Goal: Information Seeking & Learning: Compare options

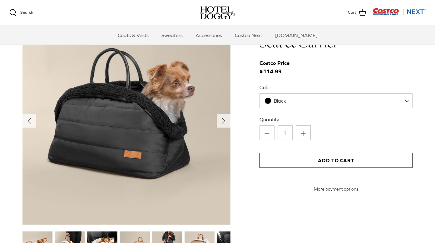
scroll to position [633, 0]
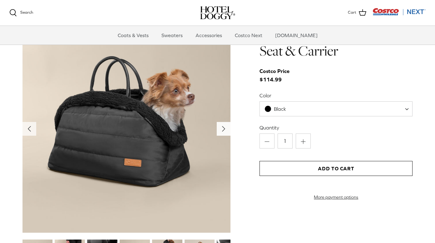
click at [227, 131] on icon "Right" at bounding box center [224, 129] width 10 height 10
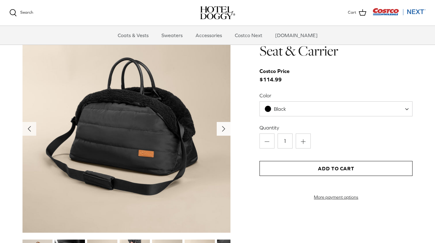
click at [226, 131] on icon "Right" at bounding box center [224, 129] width 10 height 10
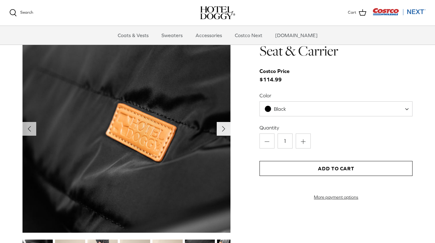
click at [226, 131] on icon "Right" at bounding box center [224, 129] width 10 height 10
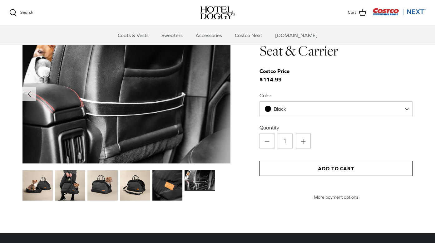
click at [73, 183] on img at bounding box center [70, 186] width 30 height 30
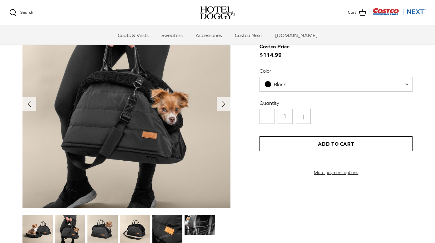
scroll to position [680, 0]
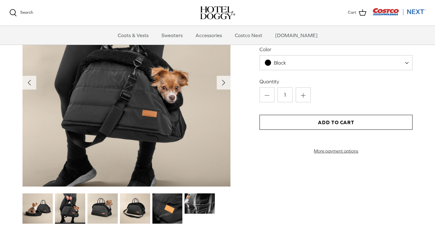
click at [106, 205] on img at bounding box center [102, 209] width 30 height 30
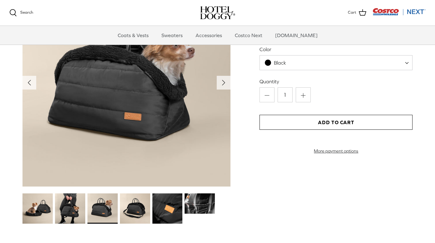
click at [137, 208] on img at bounding box center [135, 209] width 30 height 30
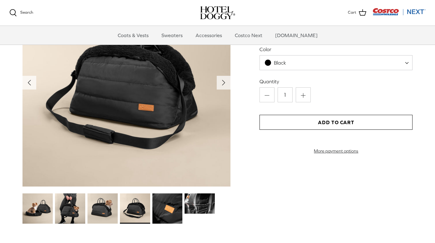
click at [201, 203] on img at bounding box center [200, 204] width 30 height 20
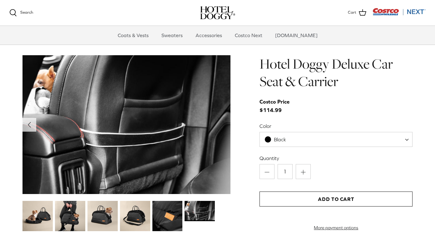
scroll to position [571, 0]
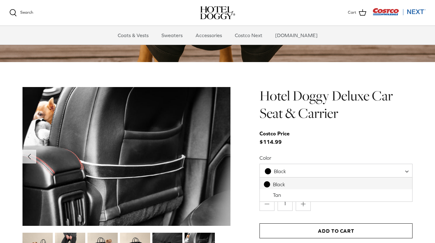
click at [284, 171] on span "Black" at bounding box center [280, 172] width 12 height 6
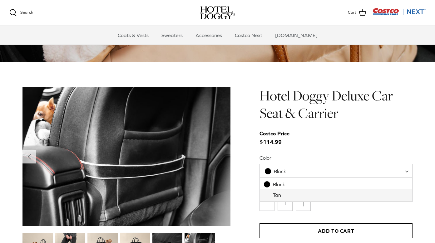
select select "Tan"
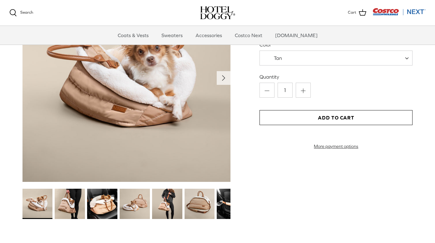
scroll to position [761, 0]
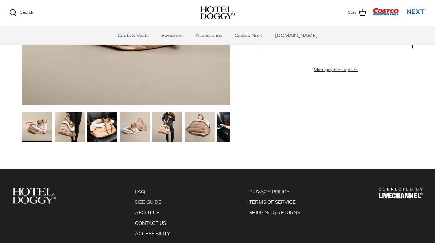
click at [156, 201] on link "SIZE GUIDE" at bounding box center [148, 202] width 27 height 6
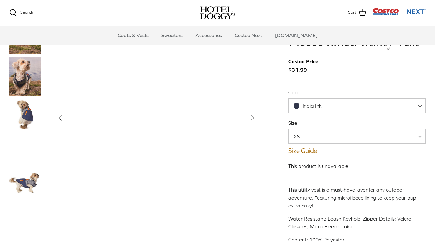
scroll to position [20, 0]
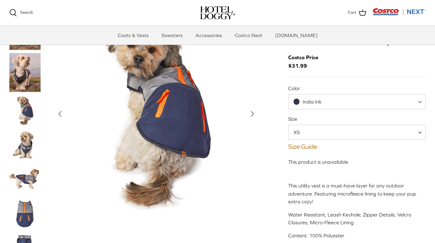
click at [318, 132] on span "XS" at bounding box center [356, 132] width 137 height 15
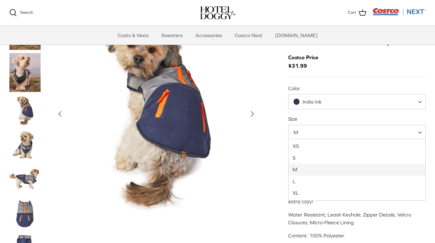
click at [318, 133] on span "M" at bounding box center [356, 132] width 137 height 15
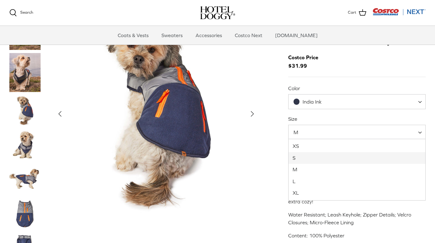
select select "S"
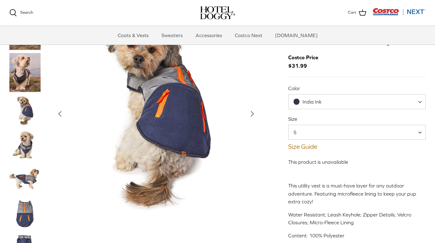
click at [323, 105] on span "India Ink" at bounding box center [356, 101] width 137 height 15
click at [29, 114] on img "Thumbnail Link" at bounding box center [24, 110] width 31 height 31
click at [28, 143] on img "Thumbnail Link" at bounding box center [24, 145] width 31 height 31
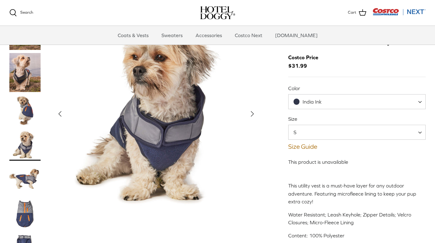
click at [28, 177] on img "Thumbnail Link" at bounding box center [24, 179] width 31 height 31
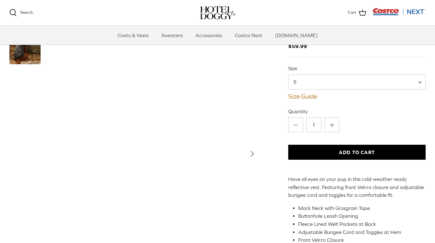
scroll to position [31, 0]
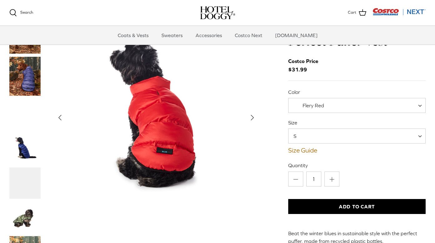
scroll to position [21, 0]
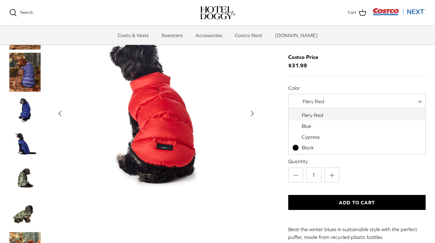
click at [319, 103] on span "Flery Red" at bounding box center [314, 102] width 22 height 6
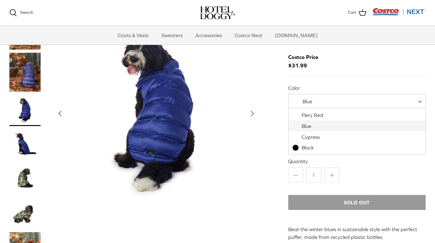
click at [315, 104] on span "Blue" at bounding box center [356, 101] width 137 height 15
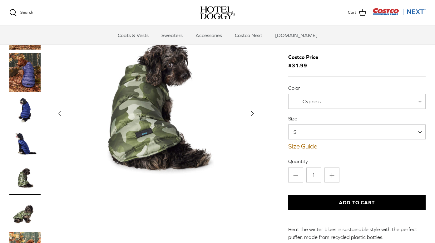
click at [309, 104] on span "Cypress" at bounding box center [356, 101] width 137 height 15
select select "Blue"
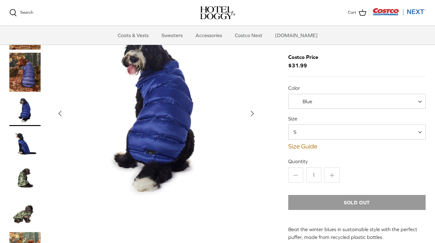
click at [305, 134] on span "S" at bounding box center [299, 132] width 20 height 7
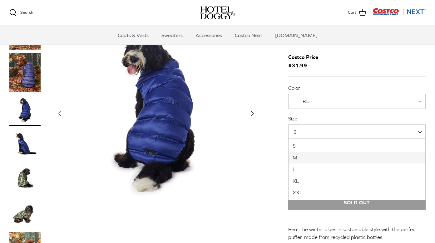
select select "M"
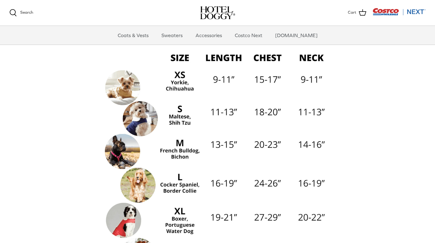
scroll to position [57, 0]
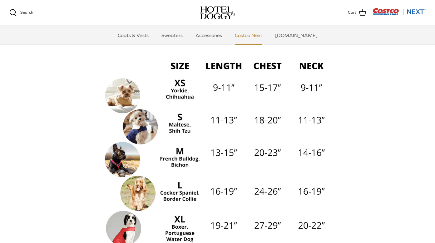
click at [249, 37] on link "Costco Next" at bounding box center [248, 35] width 39 height 19
click at [215, 36] on link "Accessories" at bounding box center [209, 35] width 38 height 19
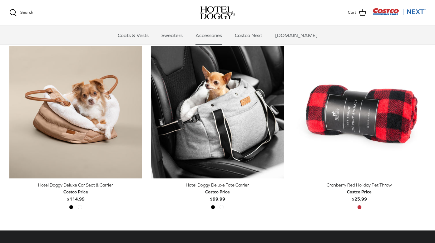
scroll to position [151, 0]
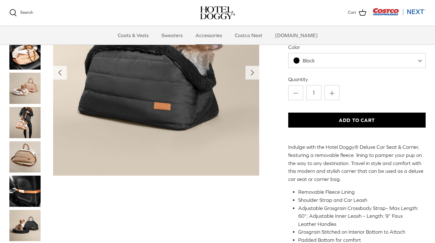
scroll to position [36, 0]
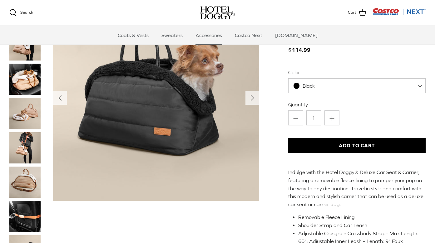
click at [27, 116] on img "Thumbnail Link" at bounding box center [24, 113] width 31 height 31
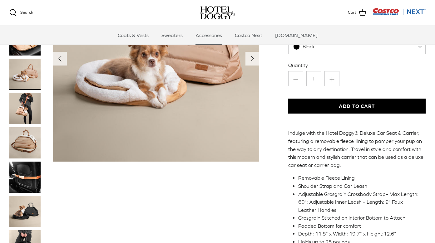
scroll to position [97, 0]
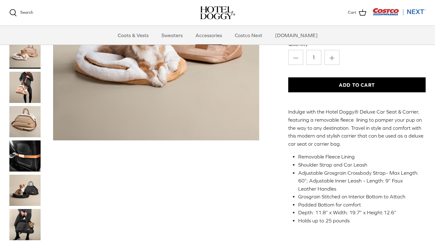
click at [27, 213] on img "Thumbnail Link" at bounding box center [24, 224] width 31 height 31
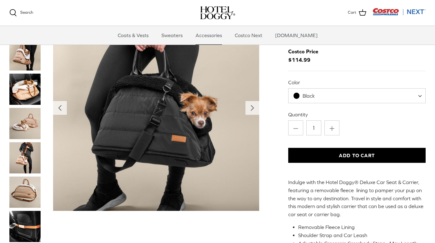
scroll to position [34, 0]
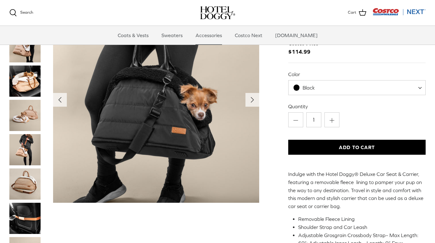
click at [318, 89] on span "Black" at bounding box center [308, 88] width 39 height 7
select select "Tan"
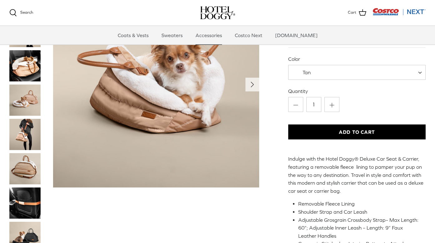
scroll to position [46, 0]
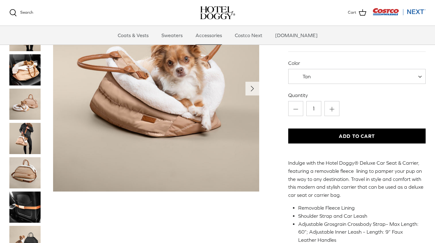
click at [27, 76] on img "Thumbnail Link" at bounding box center [24, 69] width 31 height 31
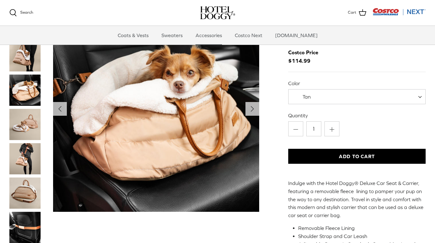
scroll to position [21, 0]
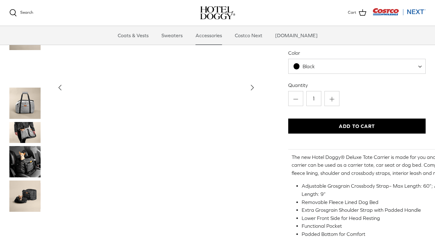
scroll to position [60, 0]
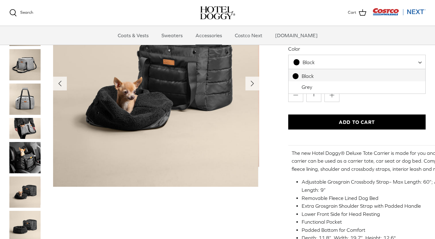
click at [315, 61] on span "Black" at bounding box center [309, 62] width 12 height 6
select select "Grey"
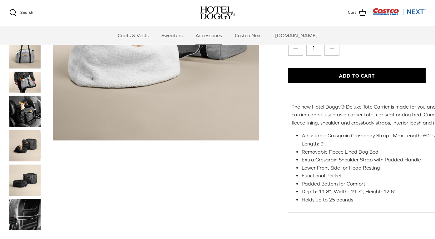
scroll to position [46, 0]
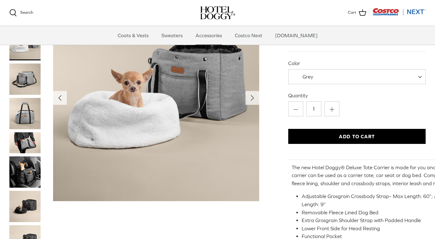
click at [20, 113] on img "Thumbnail Link" at bounding box center [24, 113] width 31 height 31
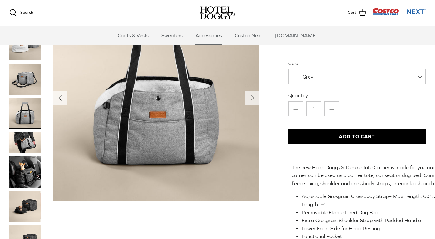
click at [24, 138] on img "Thumbnail Link" at bounding box center [24, 142] width 31 height 21
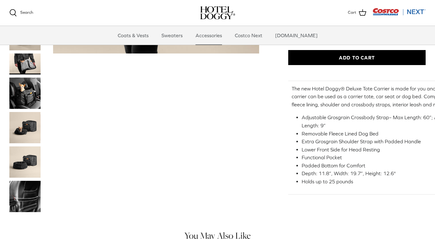
scroll to position [0, 0]
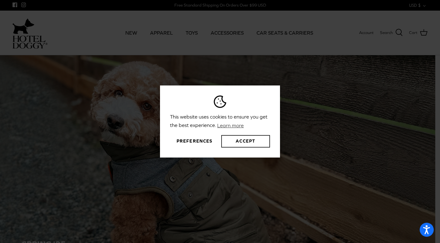
click at [235, 139] on button "Accept" at bounding box center [245, 141] width 49 height 12
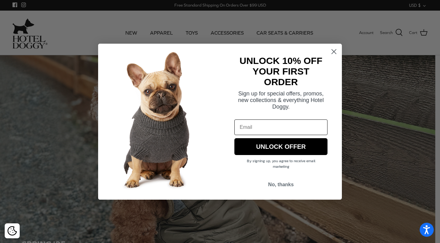
click at [337, 53] on circle "Close dialog" at bounding box center [334, 51] width 10 height 10
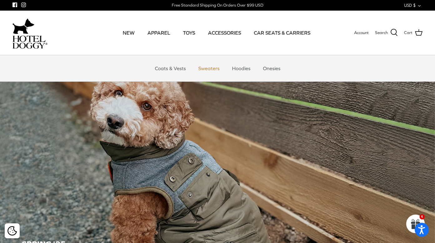
click at [203, 69] on link "Sweaters" at bounding box center [209, 68] width 32 height 19
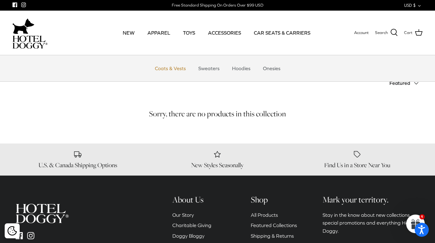
click at [162, 67] on link "Coats & Vests" at bounding box center [170, 68] width 42 height 19
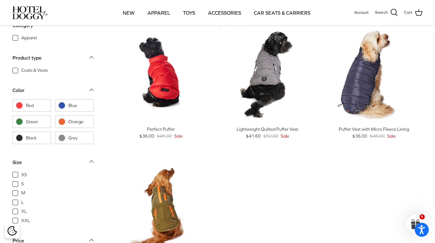
scroll to position [548, 0]
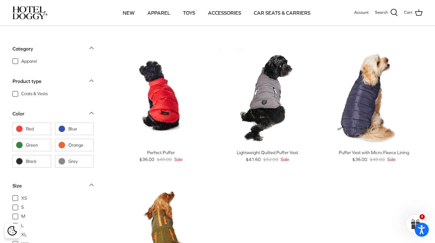
click at [85, 146] on span "Orange" at bounding box center [79, 145] width 22 height 6
click at [58, 146] on input "Orange" at bounding box center [58, 145] width 1 height 1
checkbox input "true"
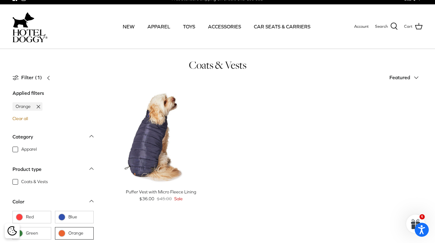
scroll to position [6, 0]
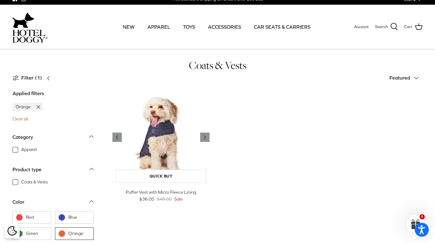
click at [159, 154] on img "Puffer Vest with Micro Fleece Lining" at bounding box center [160, 137] width 97 height 97
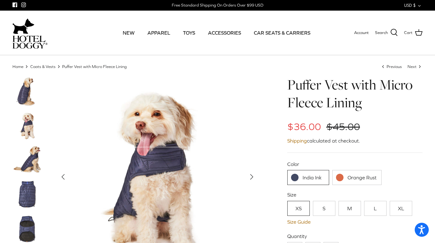
click at [351, 176] on link "Orange Rust" at bounding box center [356, 177] width 49 height 15
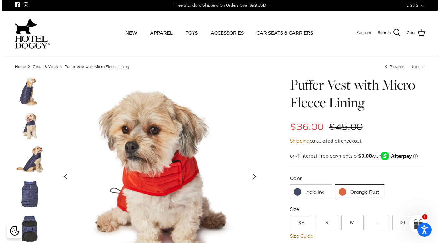
scroll to position [25, 0]
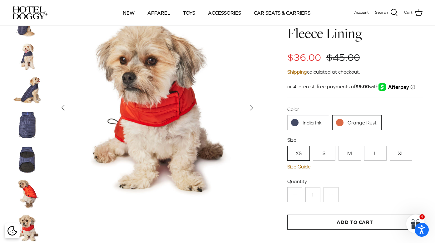
click at [31, 153] on img at bounding box center [27, 159] width 31 height 31
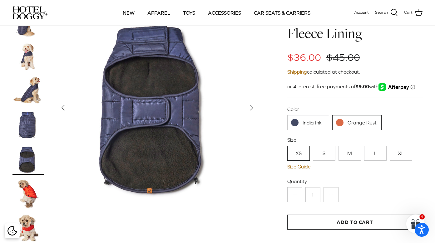
click at [29, 193] on img at bounding box center [27, 193] width 31 height 31
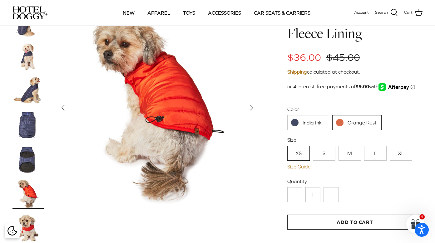
click at [305, 166] on link "Size Guide" at bounding box center [354, 167] width 135 height 6
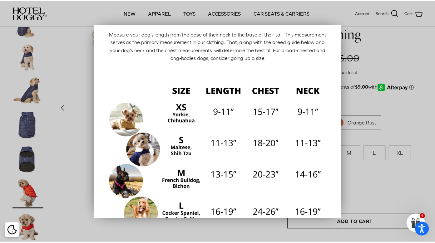
scroll to position [22, 0]
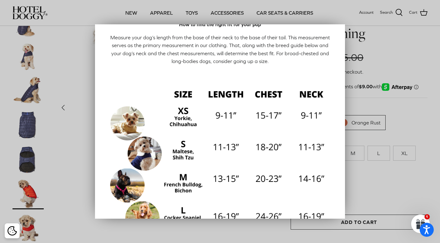
click at [284, 11] on div at bounding box center [220, 121] width 440 height 243
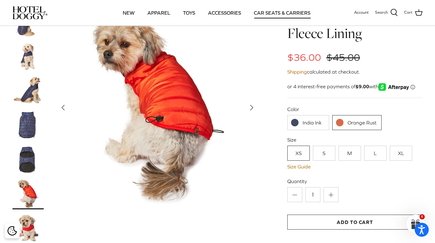
click at [284, 11] on link "CAR SEATS & CARRIERS" at bounding box center [282, 12] width 68 height 21
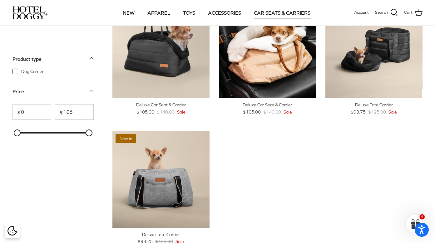
scroll to position [24, 0]
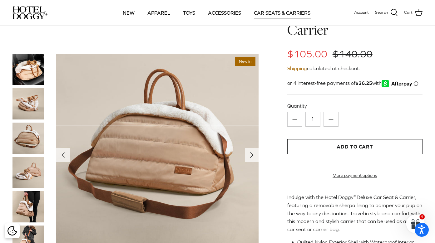
scroll to position [32, 0]
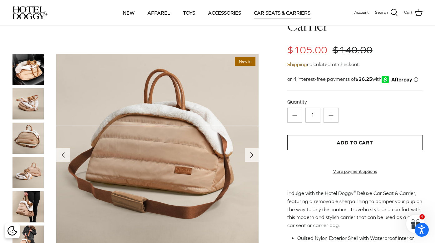
click at [31, 169] on img at bounding box center [27, 172] width 31 height 31
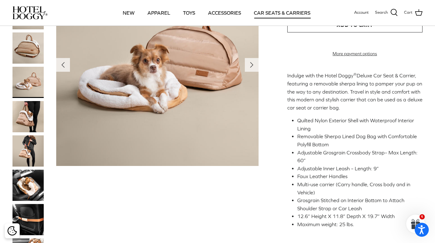
scroll to position [122, 0]
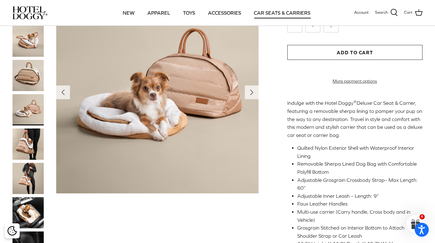
click at [34, 151] on img at bounding box center [27, 144] width 31 height 31
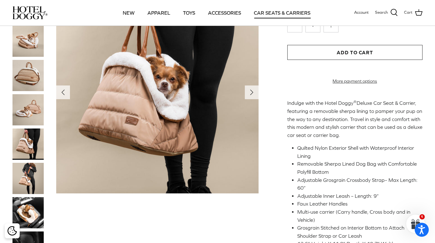
click at [26, 207] on img at bounding box center [27, 212] width 31 height 31
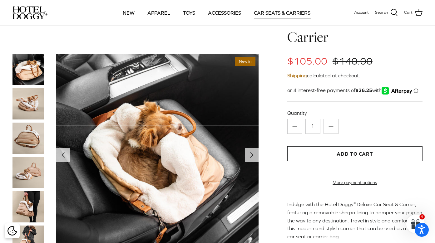
scroll to position [14, 0]
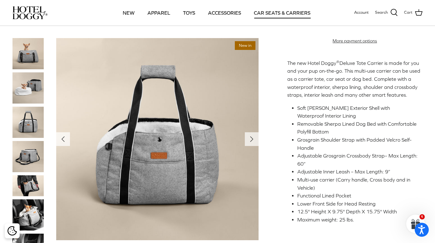
scroll to position [174, 0]
